Goal: Task Accomplishment & Management: Manage account settings

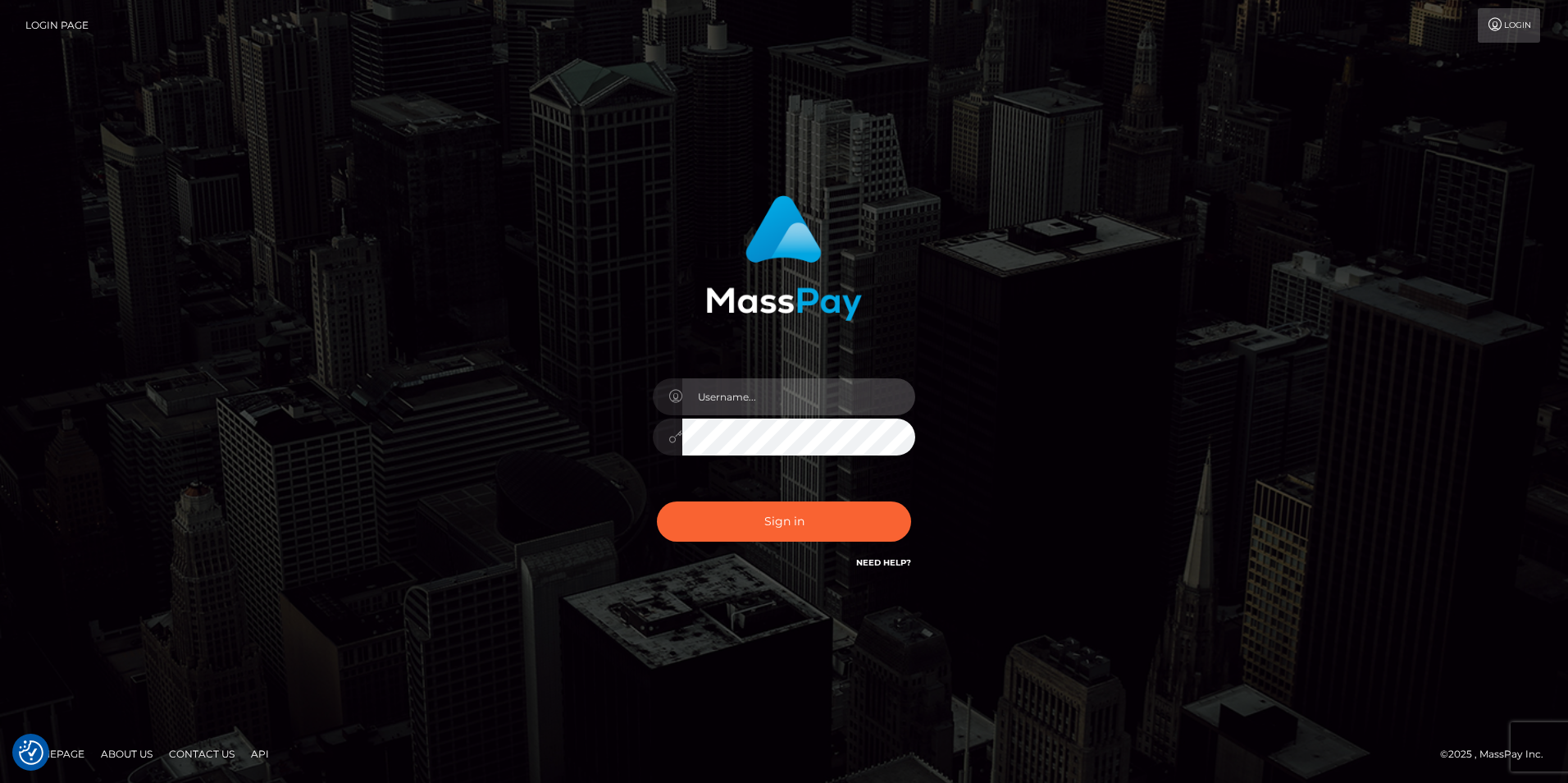
click at [709, 402] on input "text" at bounding box center [798, 397] width 232 height 37
type input "NataliyaK"
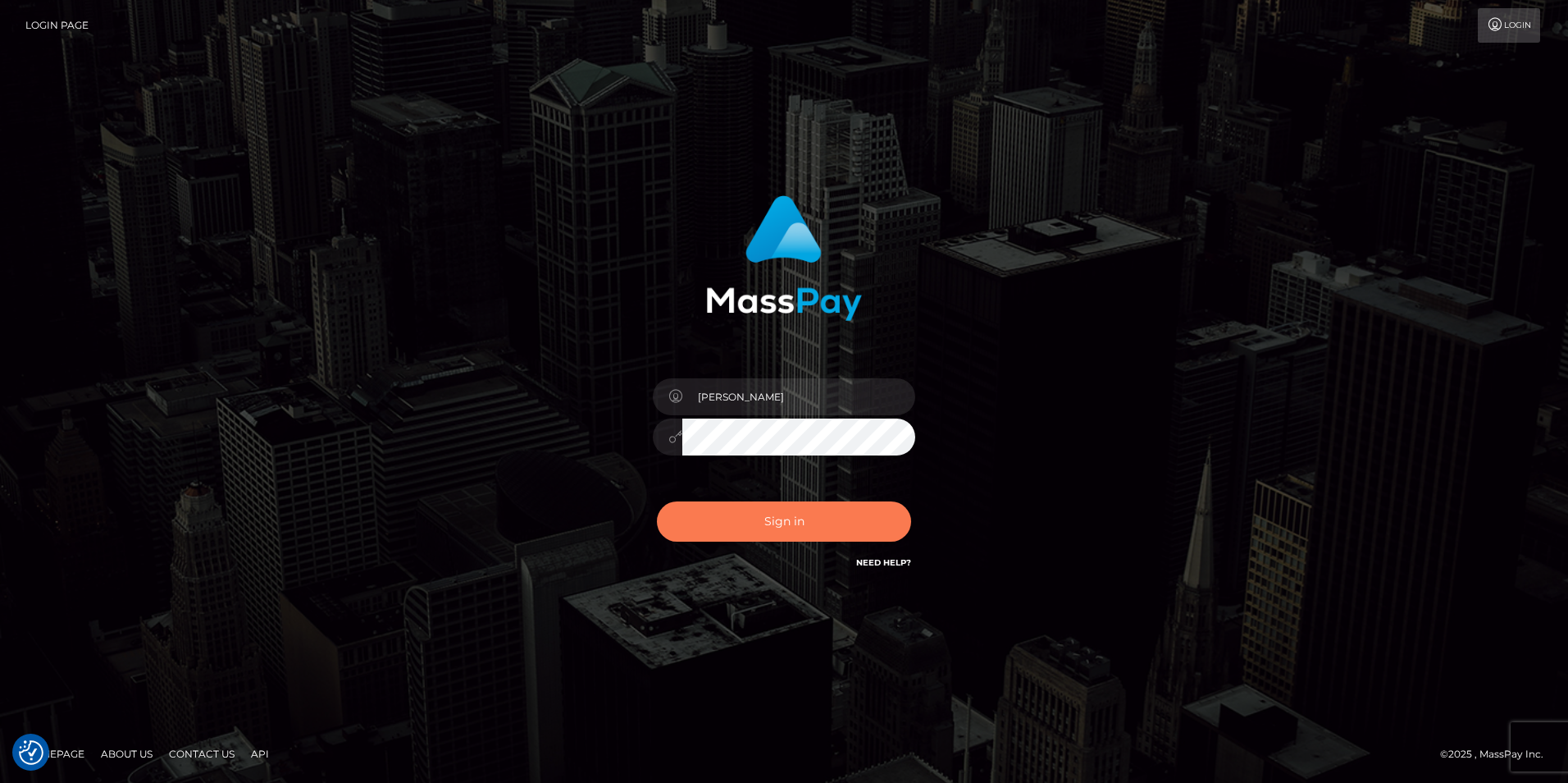
click at [753, 511] on button "Sign in" at bounding box center [784, 521] width 255 height 40
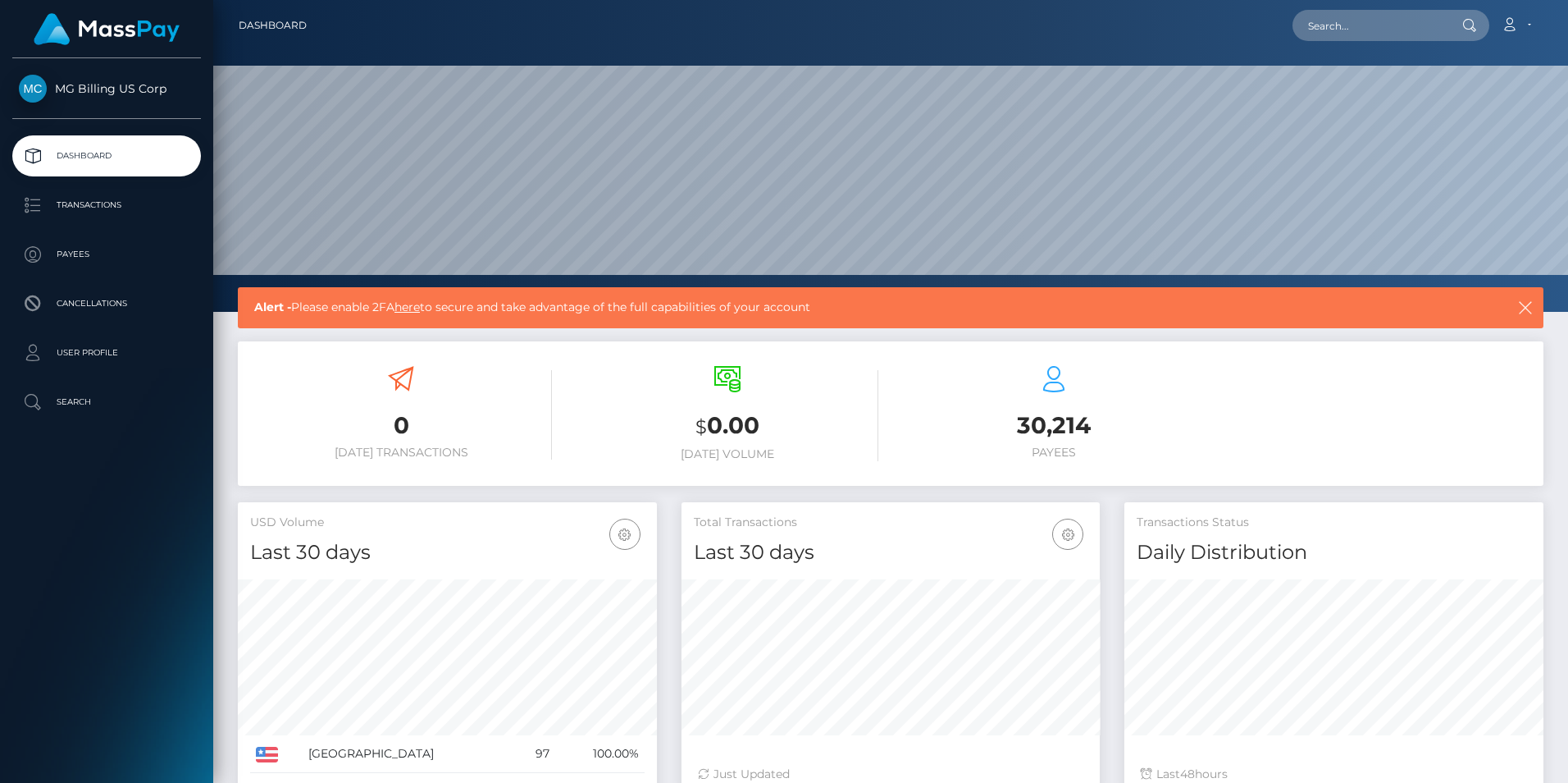
scroll to position [291, 419]
